Goal: Navigation & Orientation: Find specific page/section

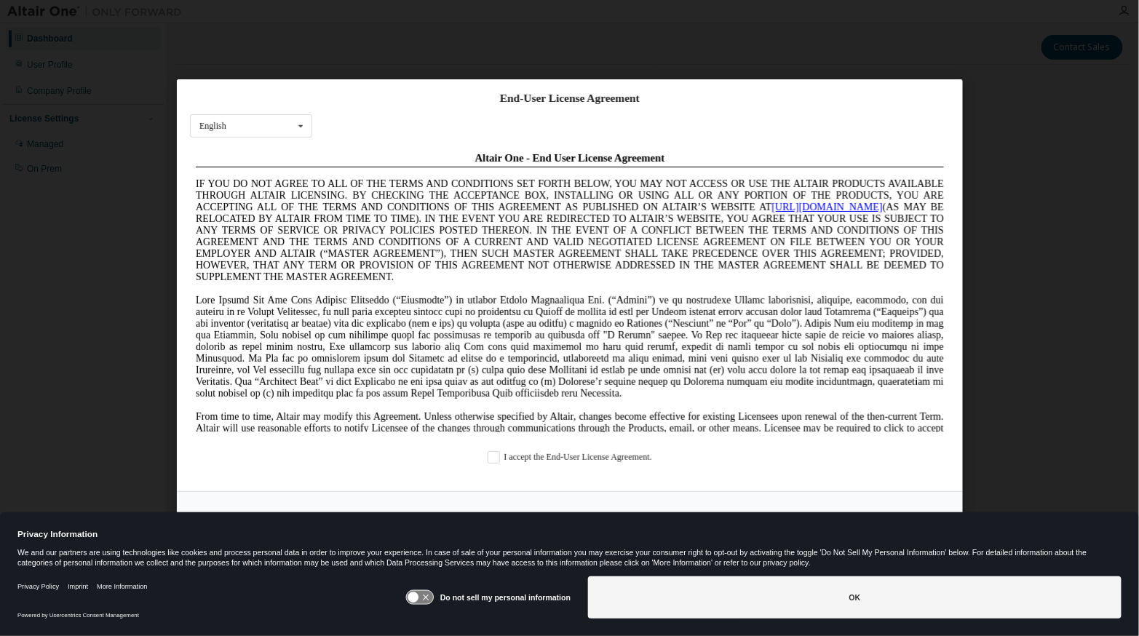
click at [484, 456] on div "I accept the End-User License Agreement." at bounding box center [570, 456] width 760 height 12
click at [497, 456] on label "I accept the End-User License Agreement." at bounding box center [570, 456] width 164 height 12
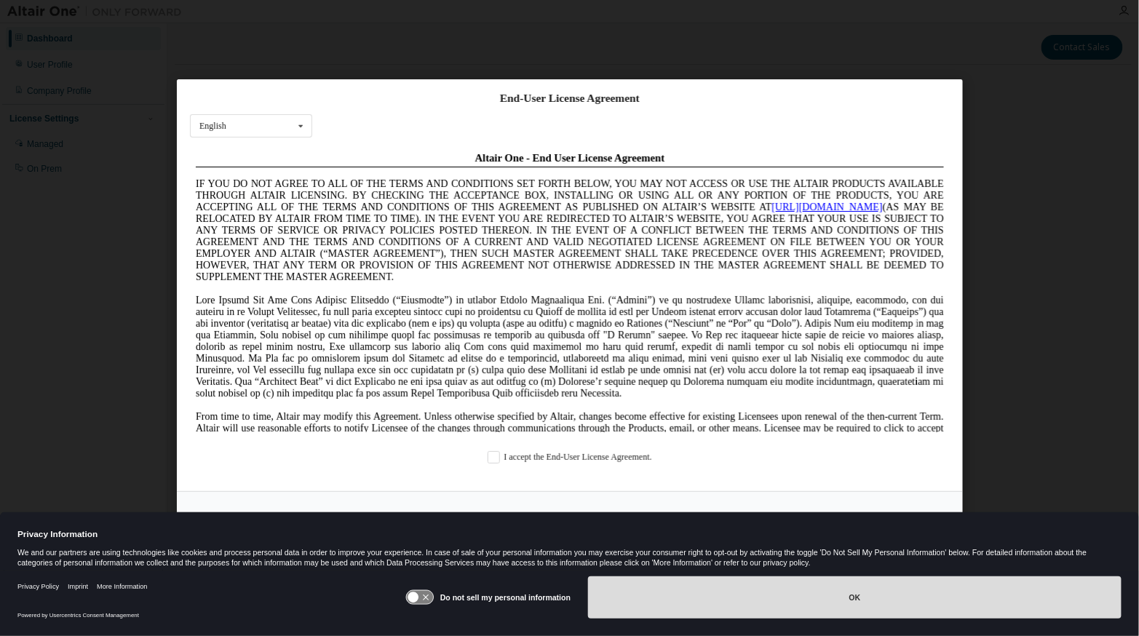
click at [782, 603] on button "OK" at bounding box center [854, 597] width 533 height 42
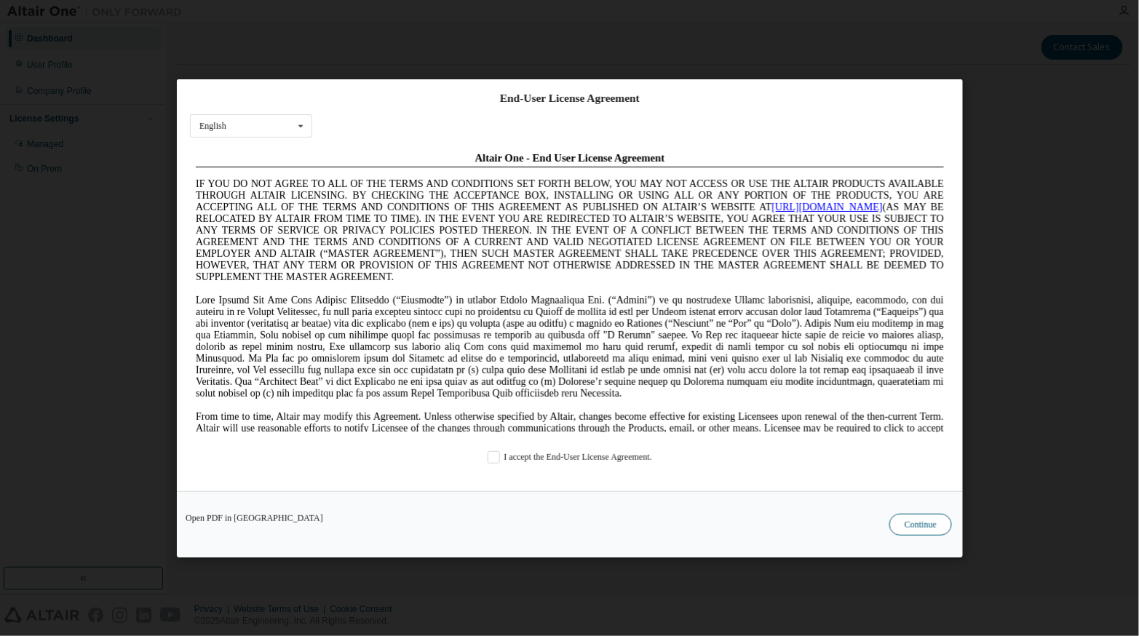
click at [933, 514] on button "Continue" at bounding box center [920, 524] width 63 height 22
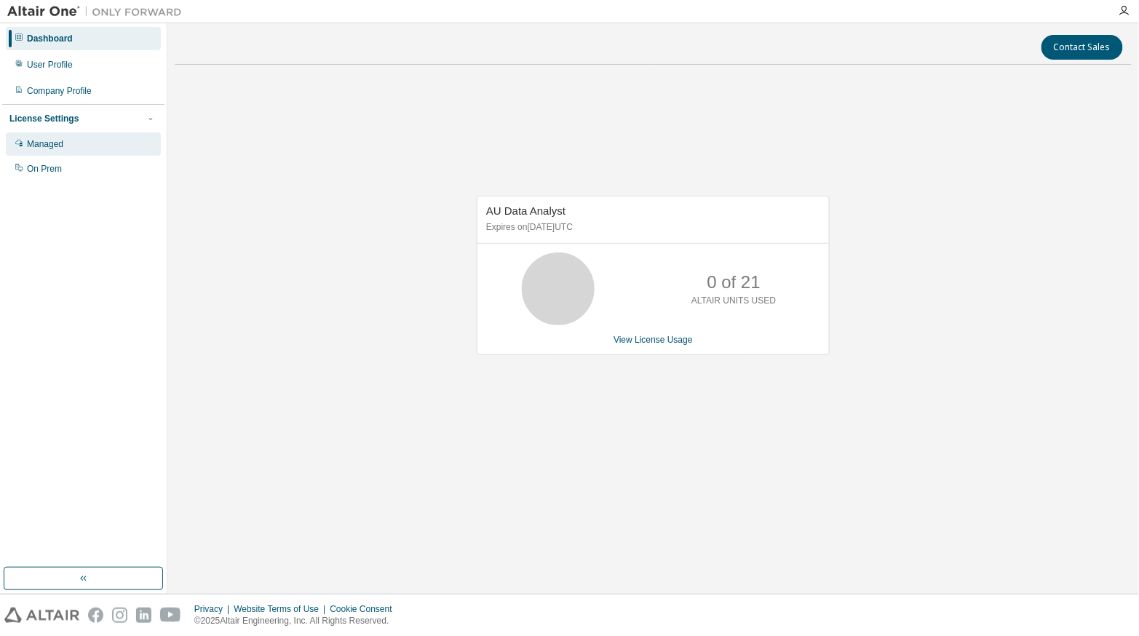
click at [80, 142] on div "Managed" at bounding box center [83, 143] width 155 height 23
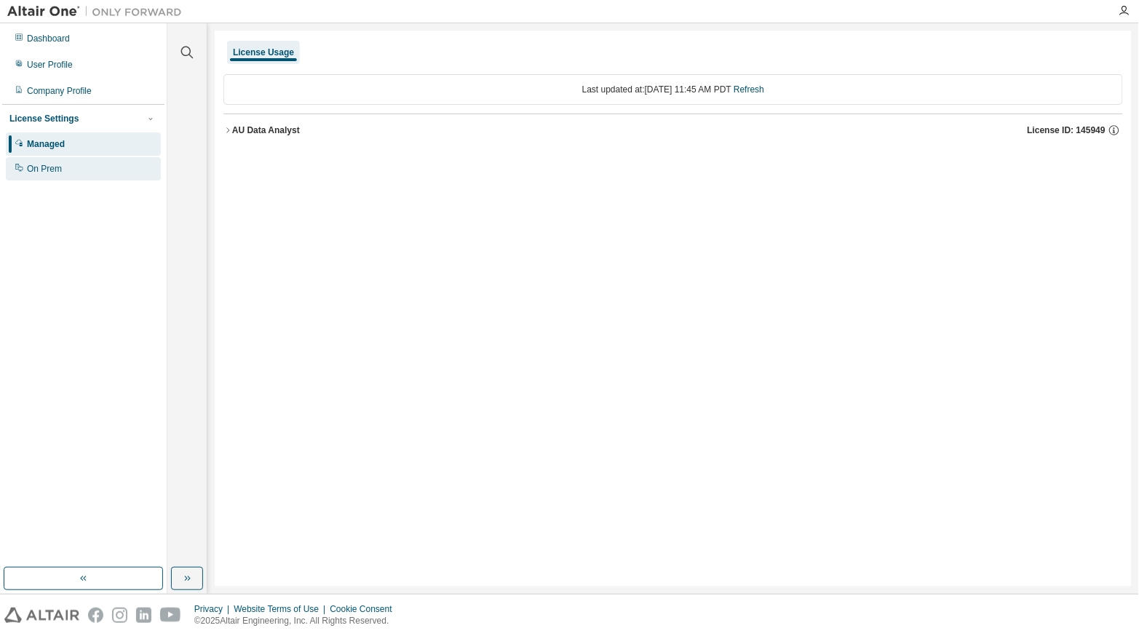
click at [57, 172] on div "On Prem" at bounding box center [44, 169] width 35 height 12
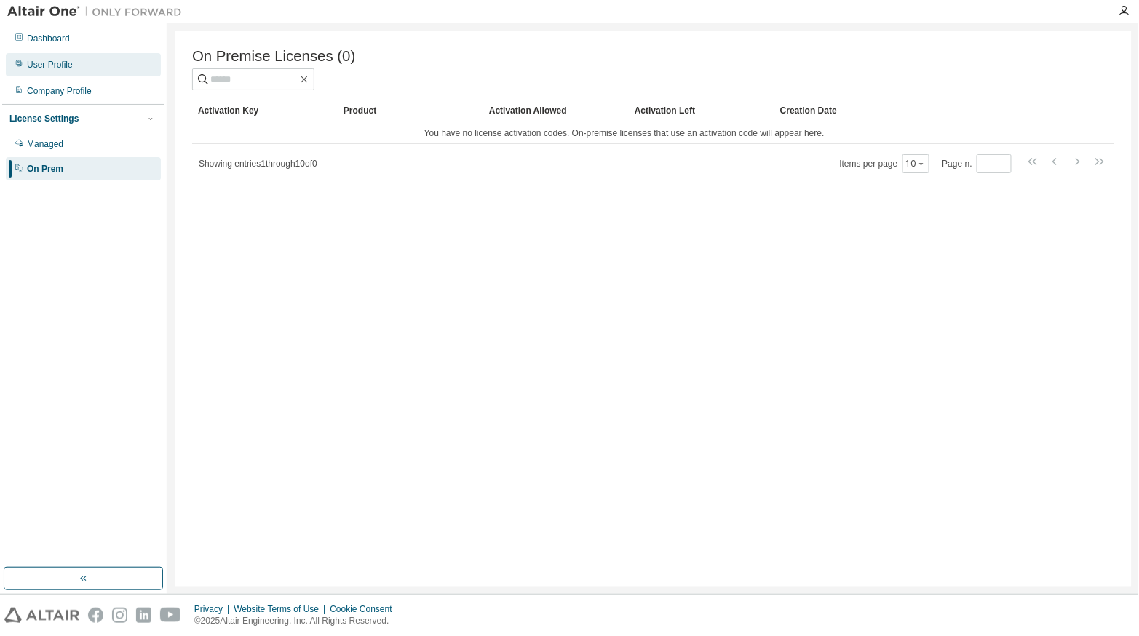
click at [41, 62] on div "User Profile" at bounding box center [50, 65] width 46 height 12
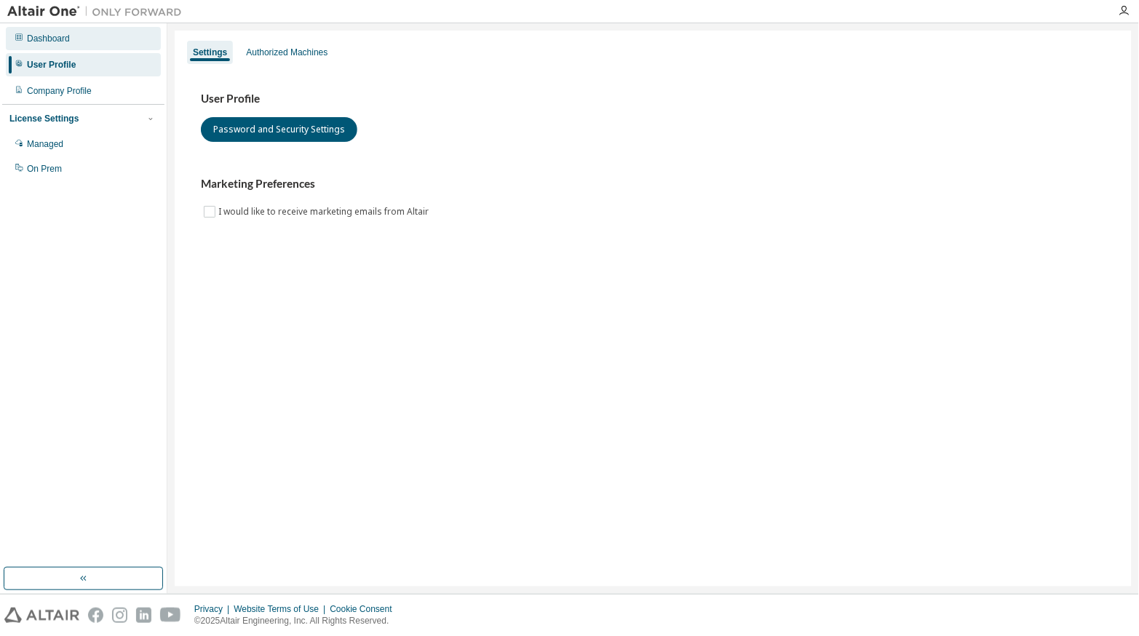
click at [39, 34] on div "Dashboard" at bounding box center [48, 39] width 43 height 12
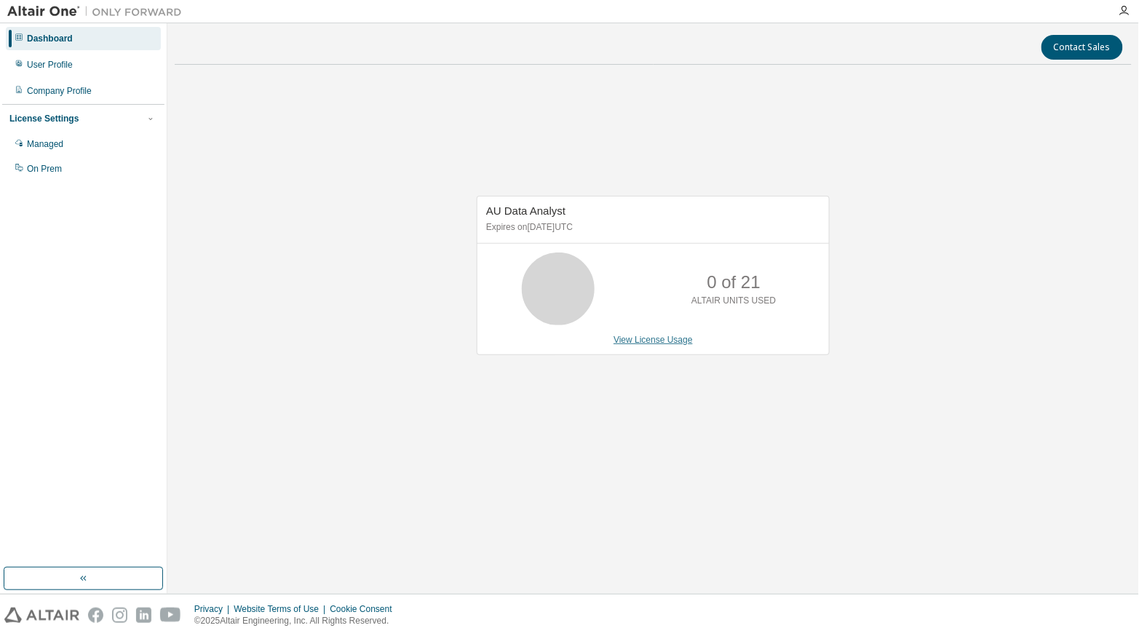
click at [669, 339] on link "View License Usage" at bounding box center [652, 340] width 79 height 10
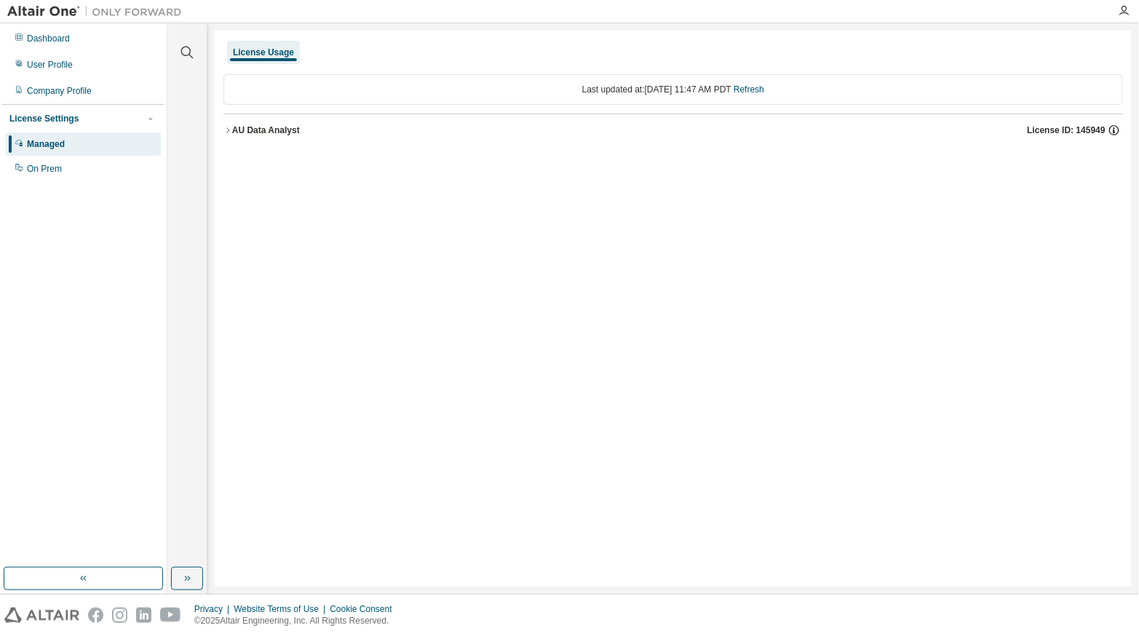
click at [1118, 127] on icon "button" at bounding box center [1114, 130] width 10 height 10
click at [361, 253] on div "License Usage Last updated at: [DATE] 11:47 AM PDT Refresh AU Data Analyst Lice…" at bounding box center [673, 309] width 917 height 556
click at [60, 63] on div "User Profile" at bounding box center [50, 65] width 46 height 12
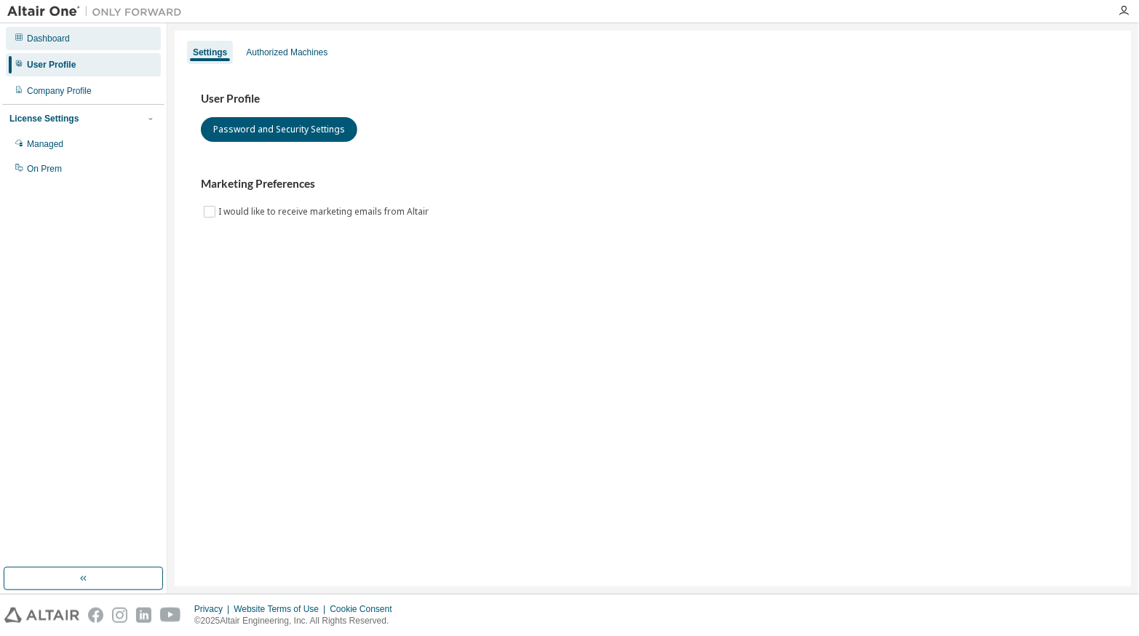
click at [28, 38] on div "Dashboard" at bounding box center [48, 39] width 43 height 12
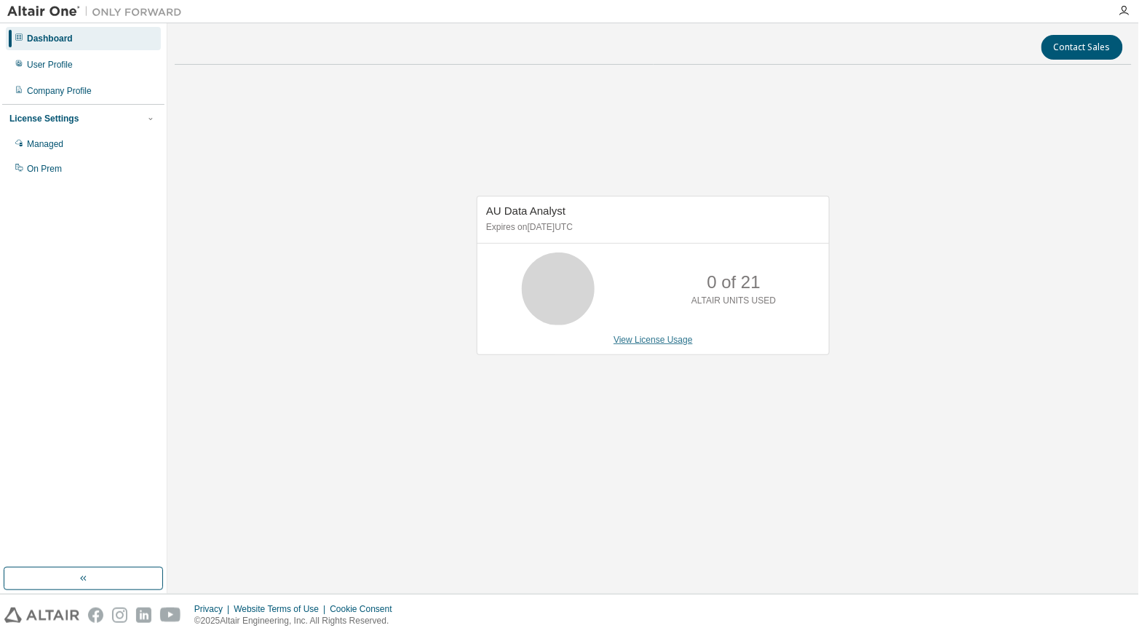
click at [666, 342] on link "View License Usage" at bounding box center [652, 340] width 79 height 10
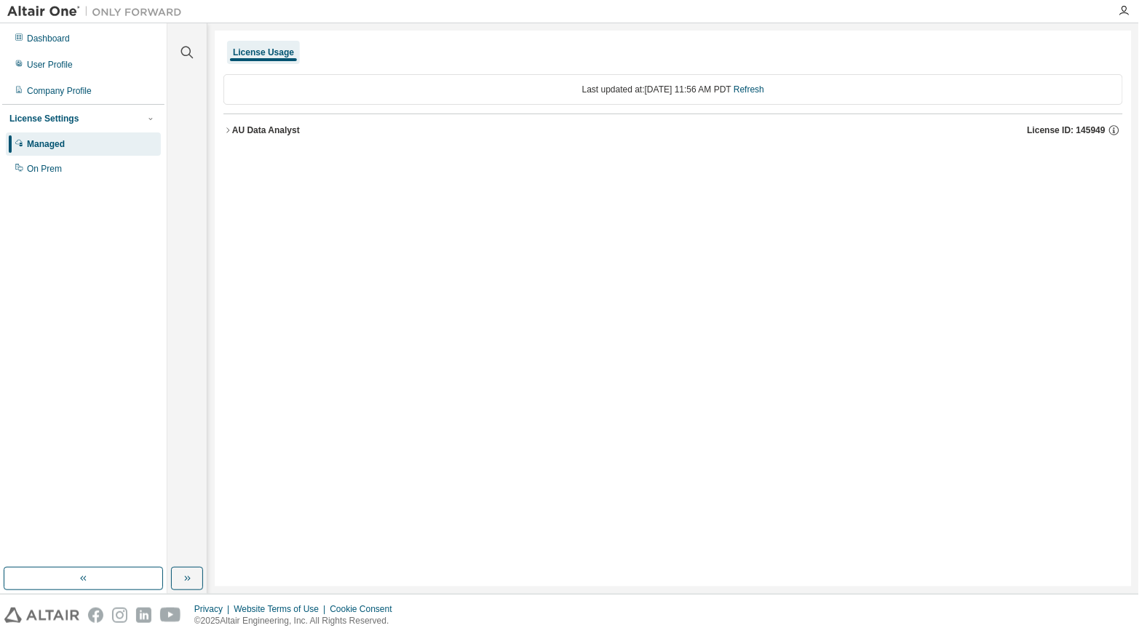
click at [47, 142] on div "Managed" at bounding box center [46, 144] width 38 height 12
click at [47, 119] on div "License Settings" at bounding box center [43, 119] width 69 height 12
click at [153, 112] on div at bounding box center [150, 118] width 13 height 13
click at [47, 145] on div "Managed" at bounding box center [46, 144] width 38 height 12
click at [34, 42] on div "Dashboard" at bounding box center [48, 39] width 43 height 12
